Goal: Find contact information: Find contact information

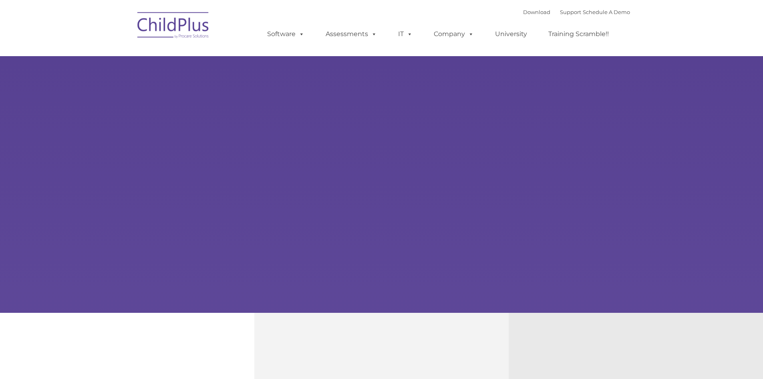
type input ""
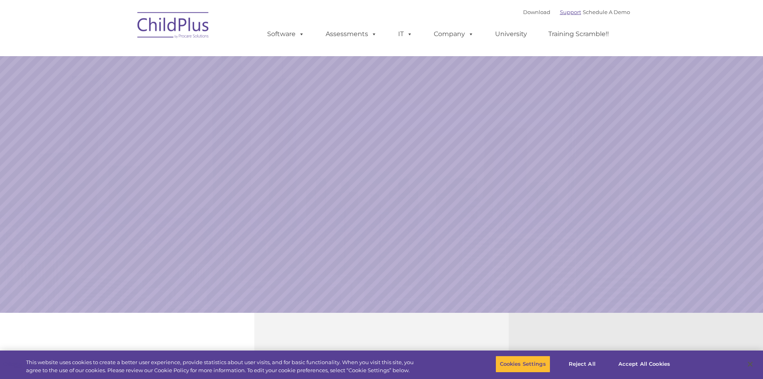
select select "MEDIUM"
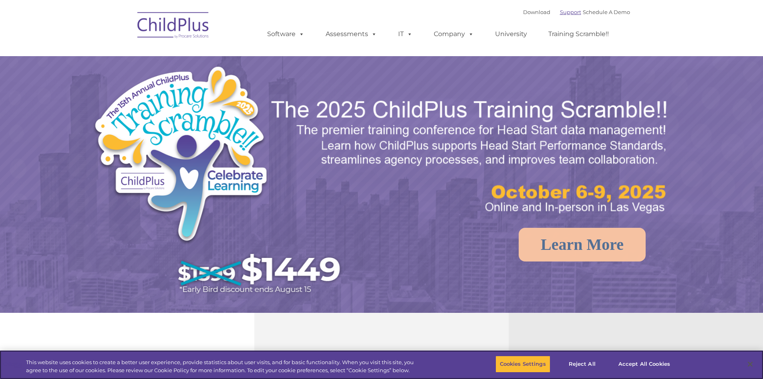
click at [563, 12] on link "Support" at bounding box center [570, 12] width 21 height 6
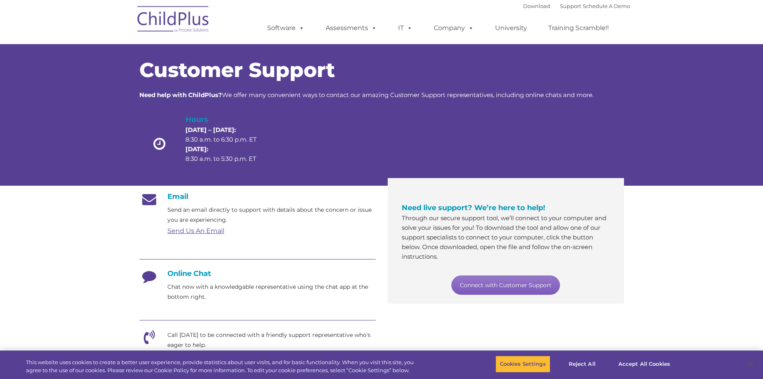
click at [488, 280] on link "Connect with Customer Support" at bounding box center [506, 284] width 109 height 19
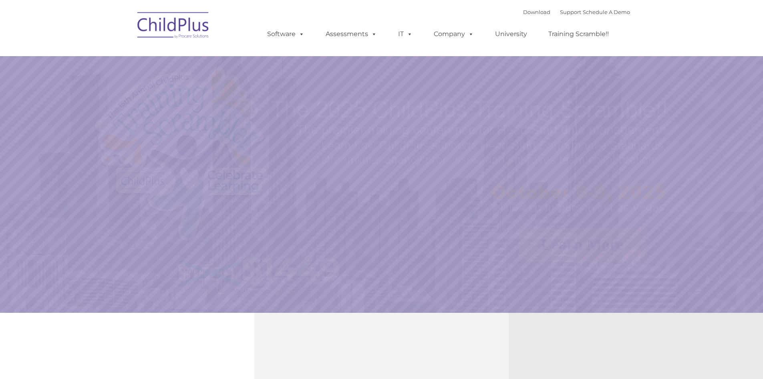
select select "MEDIUM"
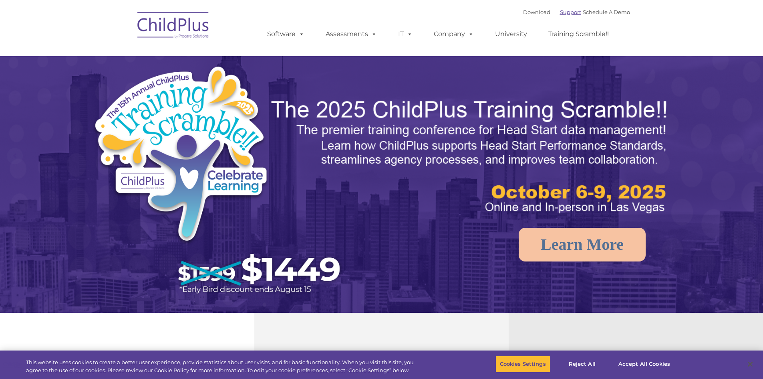
click at [560, 13] on link "Support" at bounding box center [570, 12] width 21 height 6
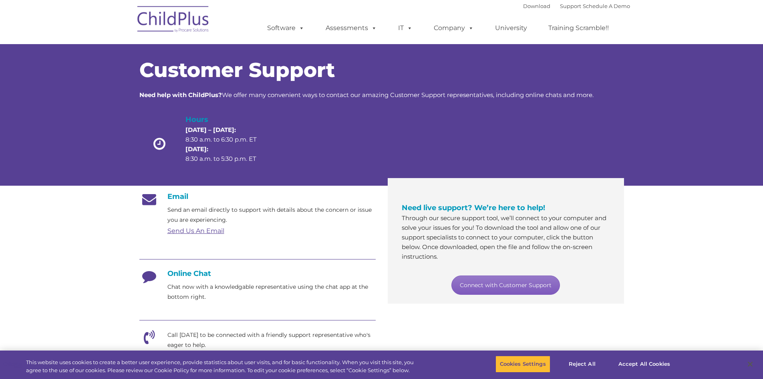
click at [516, 289] on link "Connect with Customer Support" at bounding box center [506, 284] width 109 height 19
click at [514, 287] on link "Connect with Customer Support" at bounding box center [506, 284] width 109 height 19
click at [472, 284] on link "Connect with Customer Support" at bounding box center [506, 284] width 109 height 19
click at [653, 361] on button "Accept All Cookies" at bounding box center [644, 363] width 61 height 17
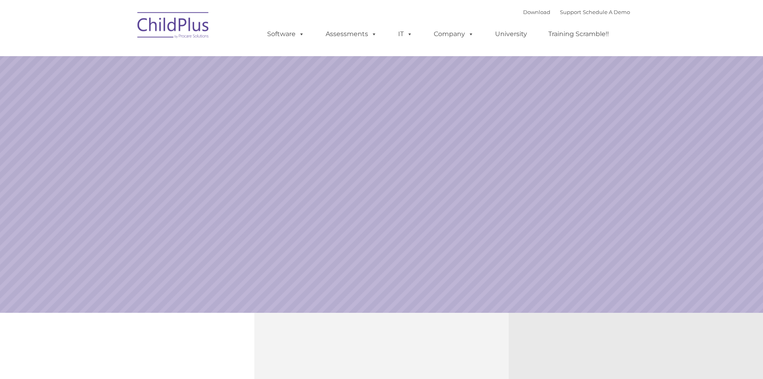
select select "MEDIUM"
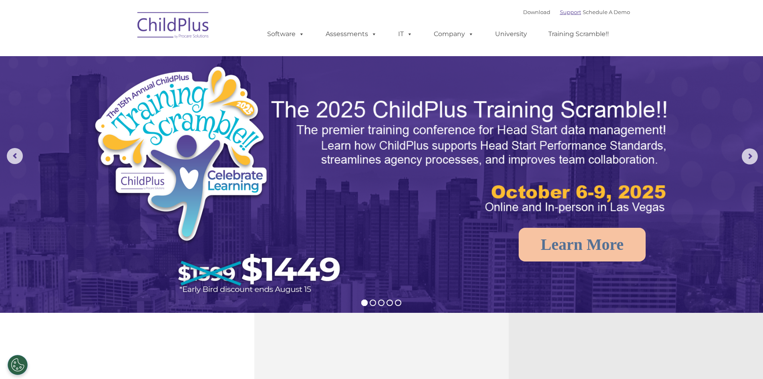
click at [560, 14] on link "Support" at bounding box center [570, 12] width 21 height 6
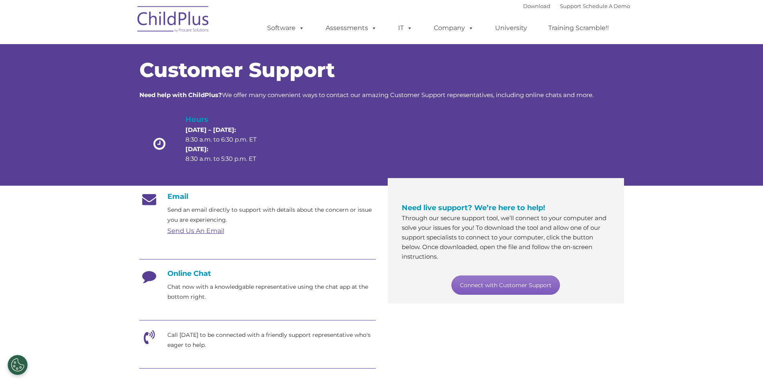
click at [502, 283] on link "Connect with Customer Support" at bounding box center [506, 284] width 109 height 19
click at [497, 285] on link "Connect with Customer Support" at bounding box center [506, 284] width 109 height 19
click at [495, 284] on link "Connect with Customer Support" at bounding box center [506, 284] width 109 height 19
click at [496, 282] on link "Connect with Customer Support" at bounding box center [506, 284] width 109 height 19
click at [479, 281] on link "Connect with Customer Support" at bounding box center [506, 284] width 109 height 19
